Goal: Task Accomplishment & Management: Use online tool/utility

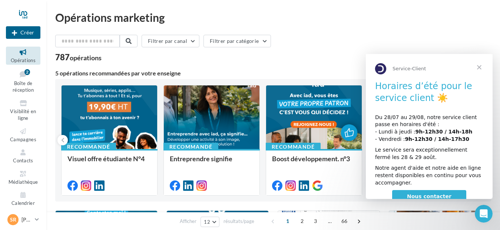
click at [481, 67] on span "Fermer" at bounding box center [479, 67] width 27 height 27
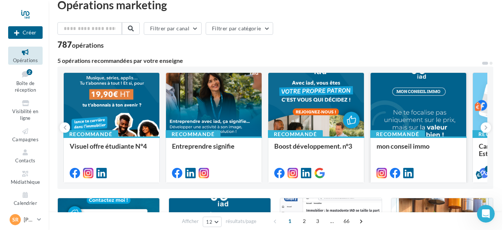
scroll to position [15, 0]
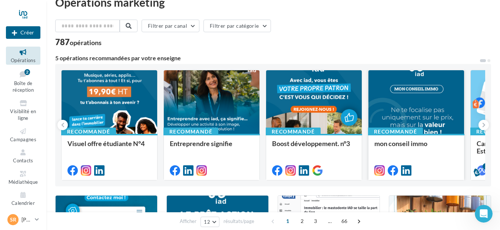
click at [425, 111] on div at bounding box center [416, 102] width 96 height 64
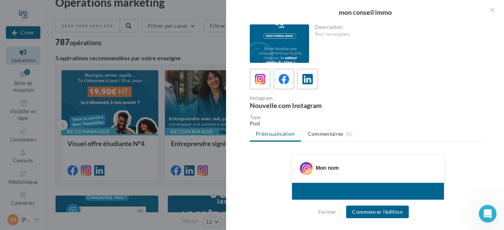
click at [283, 50] on div at bounding box center [279, 43] width 59 height 39
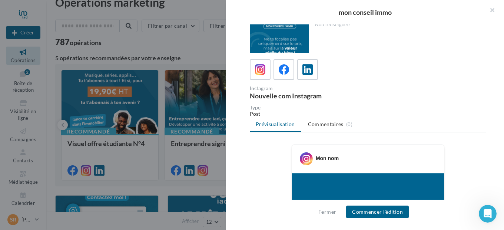
scroll to position [0, 0]
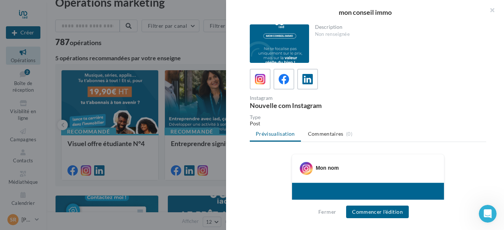
click at [299, 38] on div at bounding box center [279, 43] width 59 height 39
click at [301, 39] on div at bounding box center [279, 43] width 59 height 39
click at [316, 134] on span "Commentaires" at bounding box center [326, 133] width 36 height 7
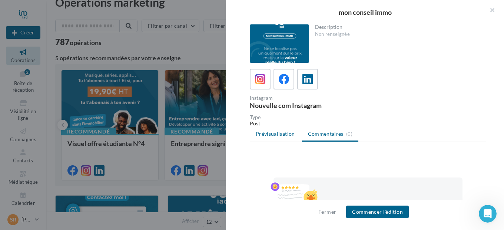
click at [276, 134] on span "Prévisualisation" at bounding box center [275, 134] width 39 height 6
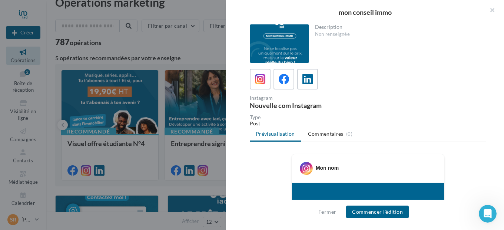
click at [284, 45] on div at bounding box center [279, 43] width 59 height 39
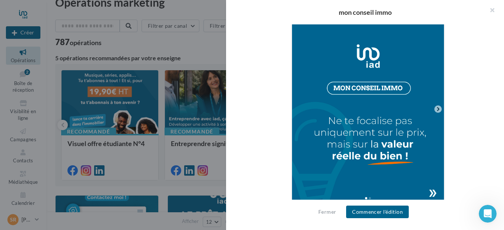
scroll to position [169, 0]
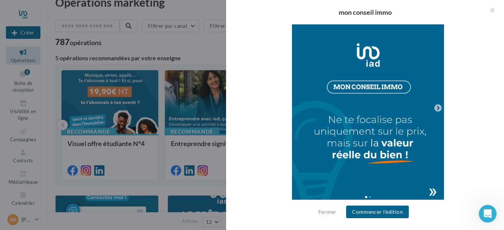
click at [437, 110] on icon at bounding box center [438, 108] width 7 height 7
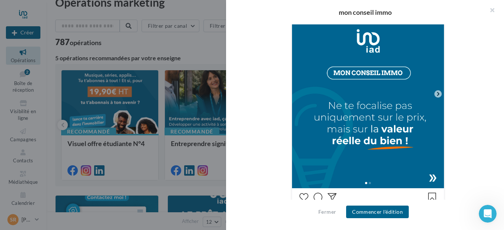
scroll to position [176, 0]
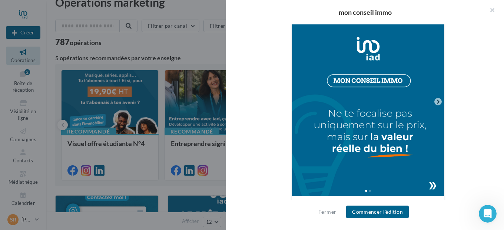
click at [430, 186] on div at bounding box center [368, 190] width 152 height 12
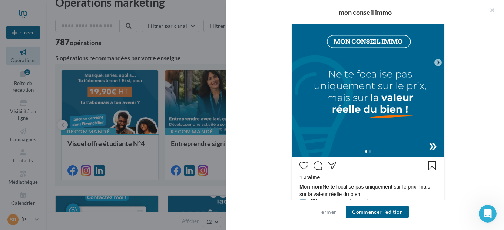
scroll to position [231, 0]
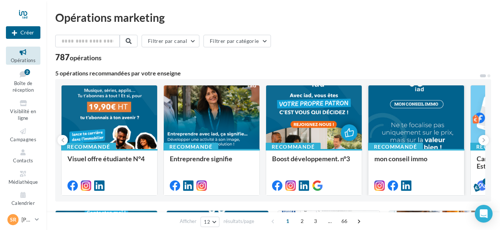
click at [424, 123] on div at bounding box center [416, 118] width 96 height 64
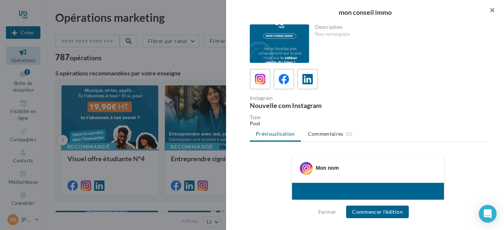
click at [493, 9] on button "button" at bounding box center [489, 11] width 30 height 22
